Goal: Navigation & Orientation: Find specific page/section

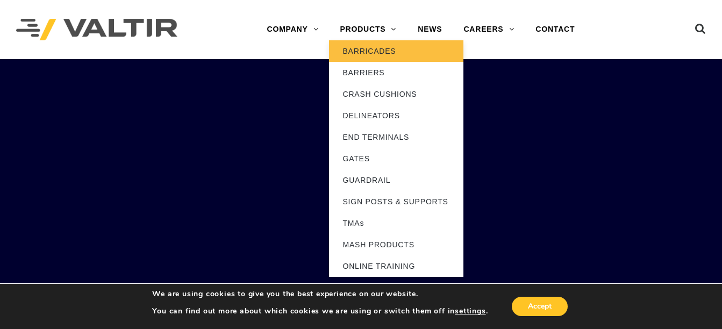
click at [362, 51] on link "BARRICADES" at bounding box center [396, 51] width 134 height 22
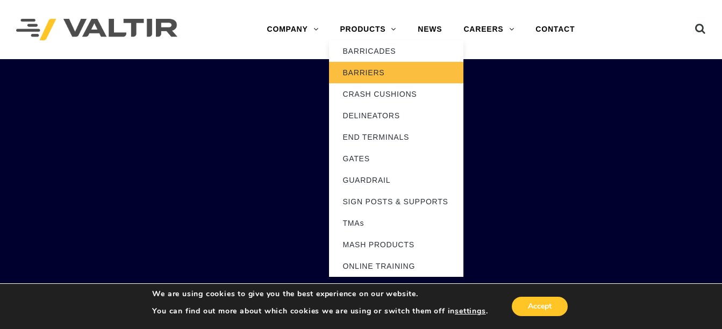
click at [372, 78] on link "BARRIERS" at bounding box center [396, 73] width 134 height 22
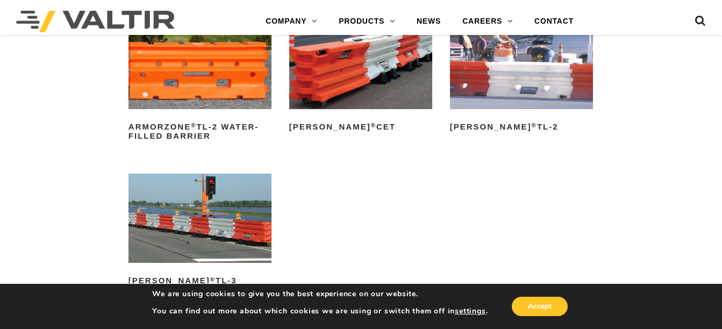
scroll to position [1286, 0]
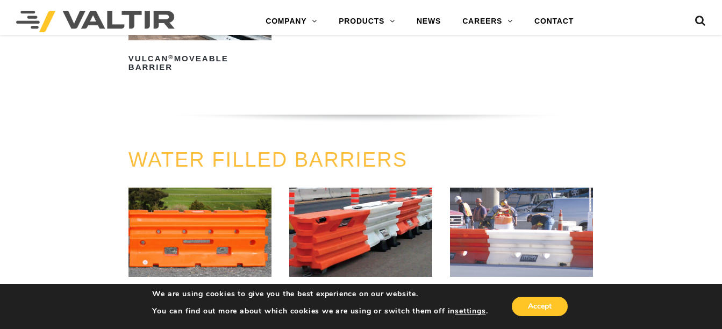
click at [356, 153] on link "WATER FILLED BARRIERS" at bounding box center [268, 159] width 279 height 23
